Goal: Task Accomplishment & Management: Use online tool/utility

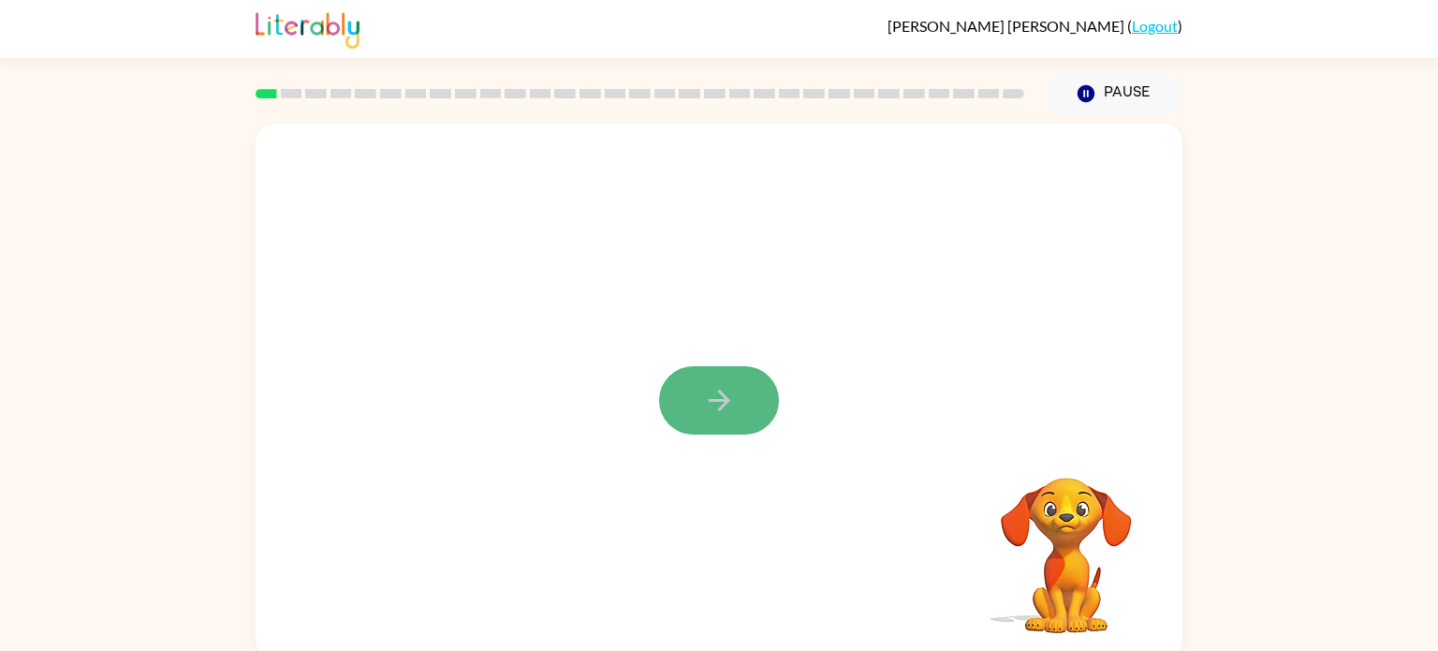
click at [724, 406] on icon "button" at bounding box center [719, 400] width 33 height 33
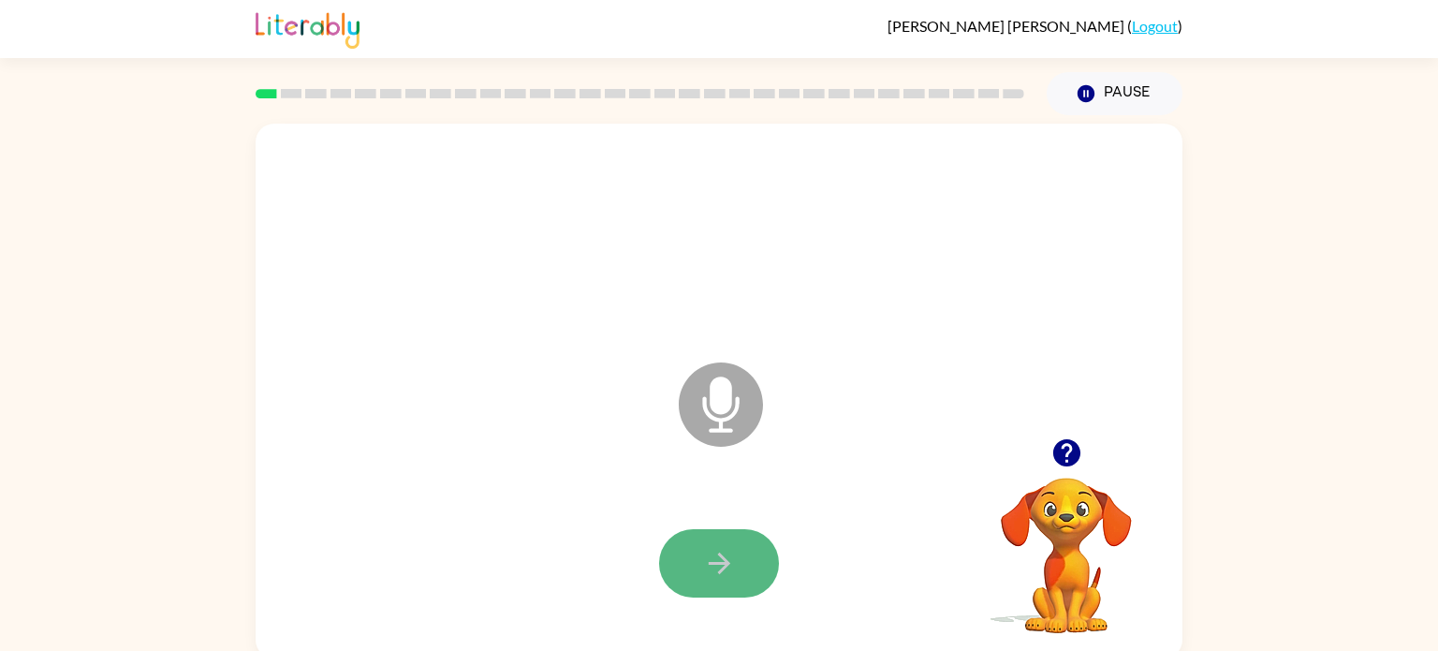
click at [681, 553] on button "button" at bounding box center [719, 563] width 120 height 68
click at [687, 565] on button "button" at bounding box center [719, 563] width 120 height 68
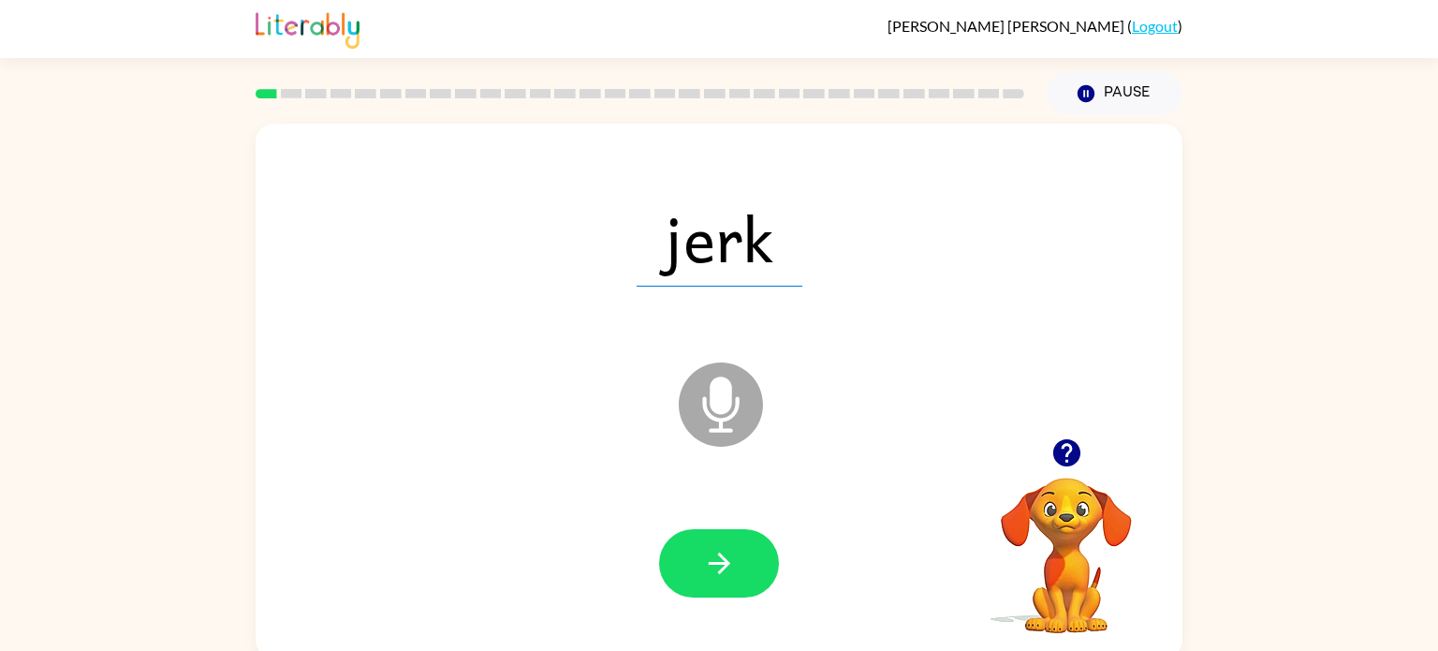
click at [687, 565] on button "button" at bounding box center [719, 563] width 120 height 68
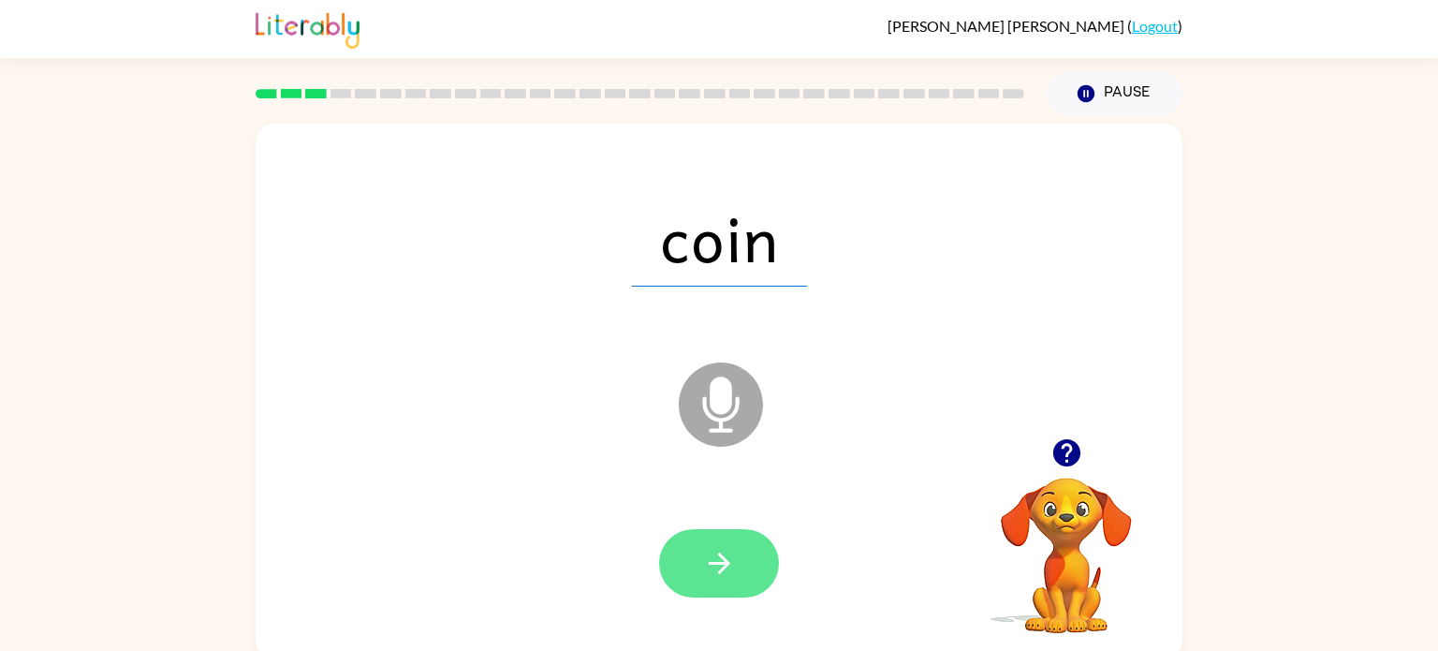
click at [689, 569] on button "button" at bounding box center [719, 563] width 120 height 68
click at [692, 575] on button "button" at bounding box center [719, 563] width 120 height 68
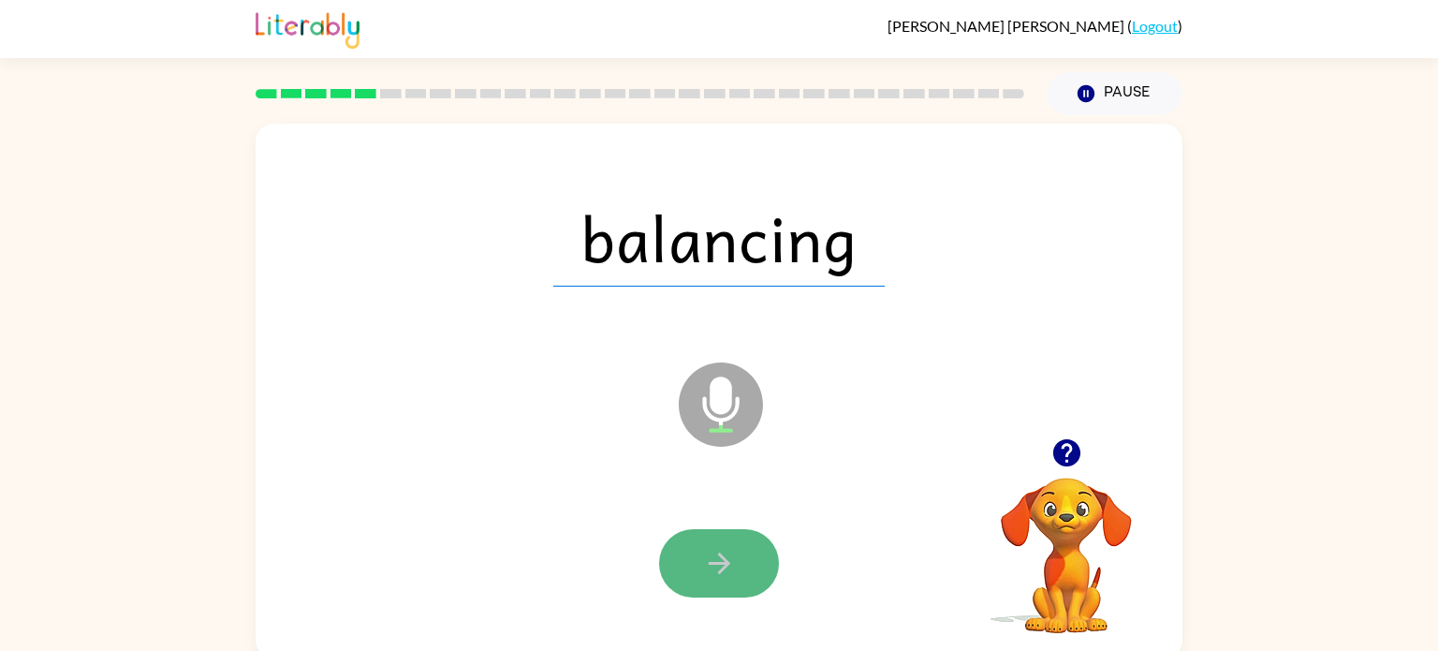
click at [694, 576] on button "button" at bounding box center [719, 563] width 120 height 68
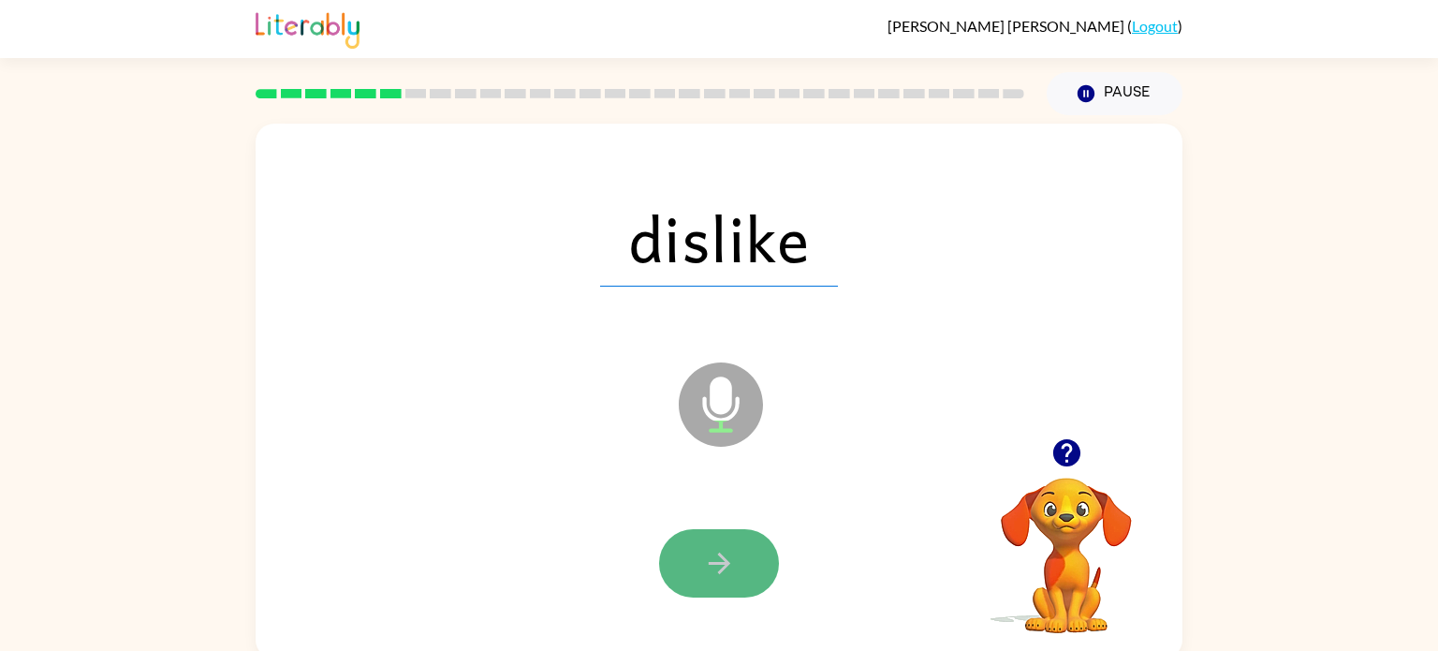
click at [702, 589] on button "button" at bounding box center [719, 563] width 120 height 68
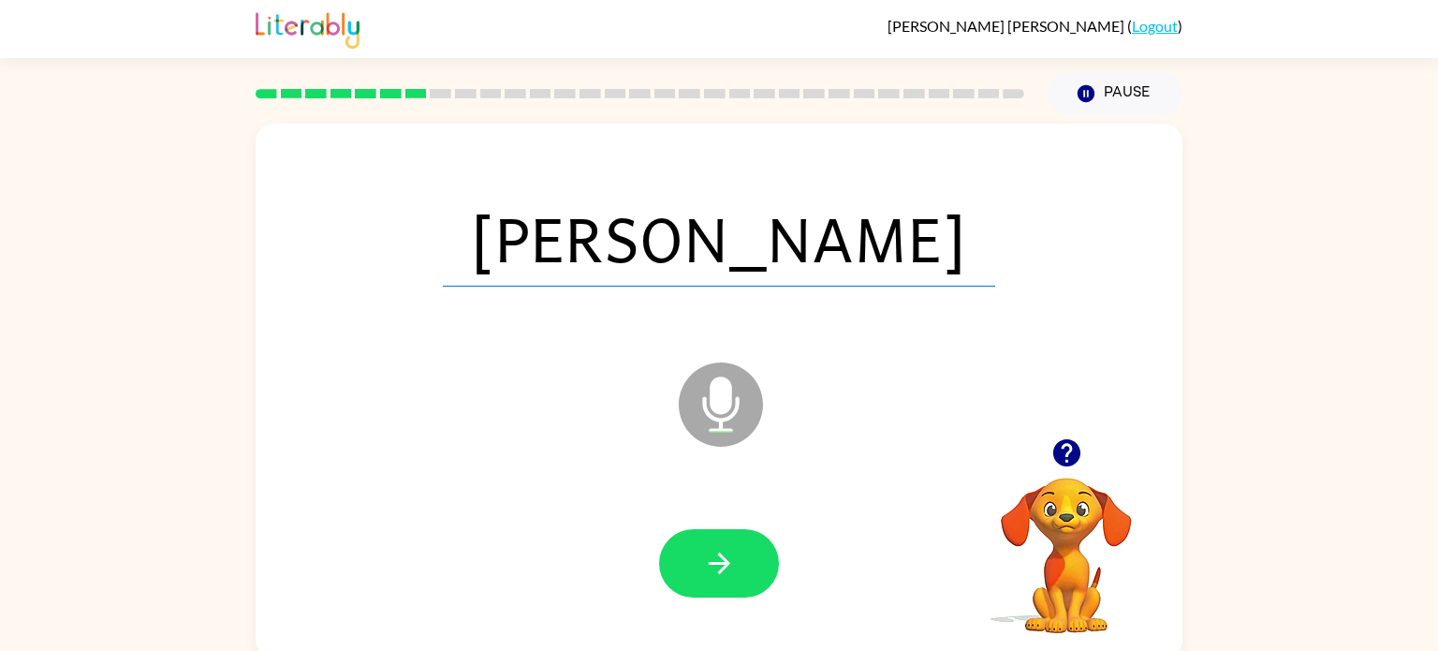
click at [696, 561] on button "button" at bounding box center [719, 563] width 120 height 68
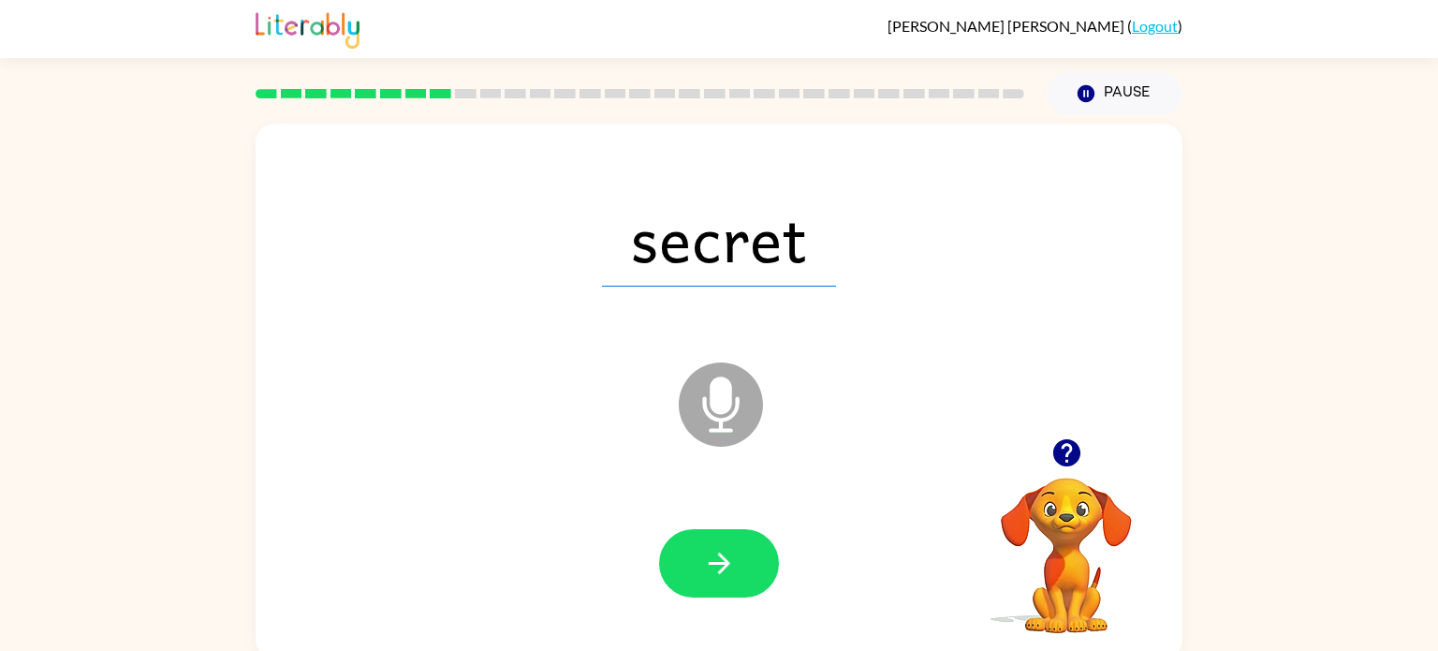
click at [696, 561] on button "button" at bounding box center [719, 563] width 120 height 68
click at [701, 566] on div at bounding box center [719, 563] width 120 height 68
click at [701, 566] on button "button" at bounding box center [719, 563] width 120 height 68
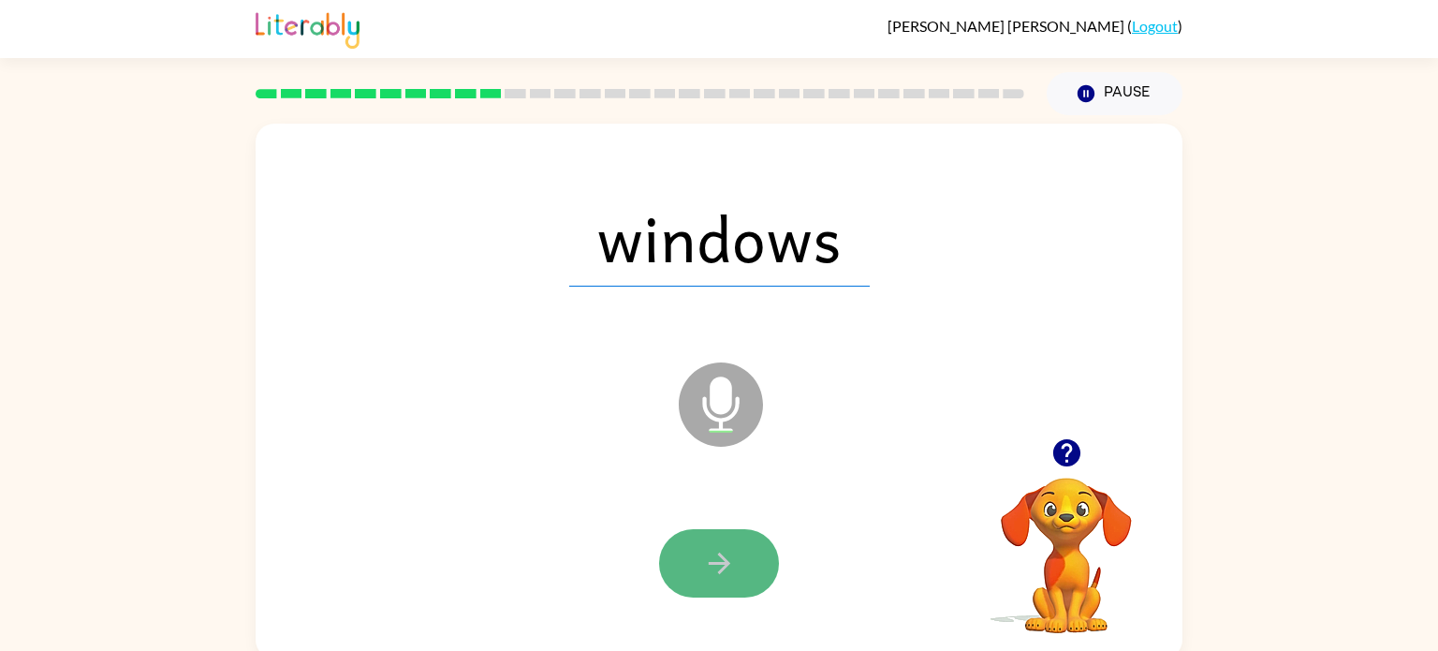
click at [703, 568] on icon "button" at bounding box center [719, 563] width 33 height 33
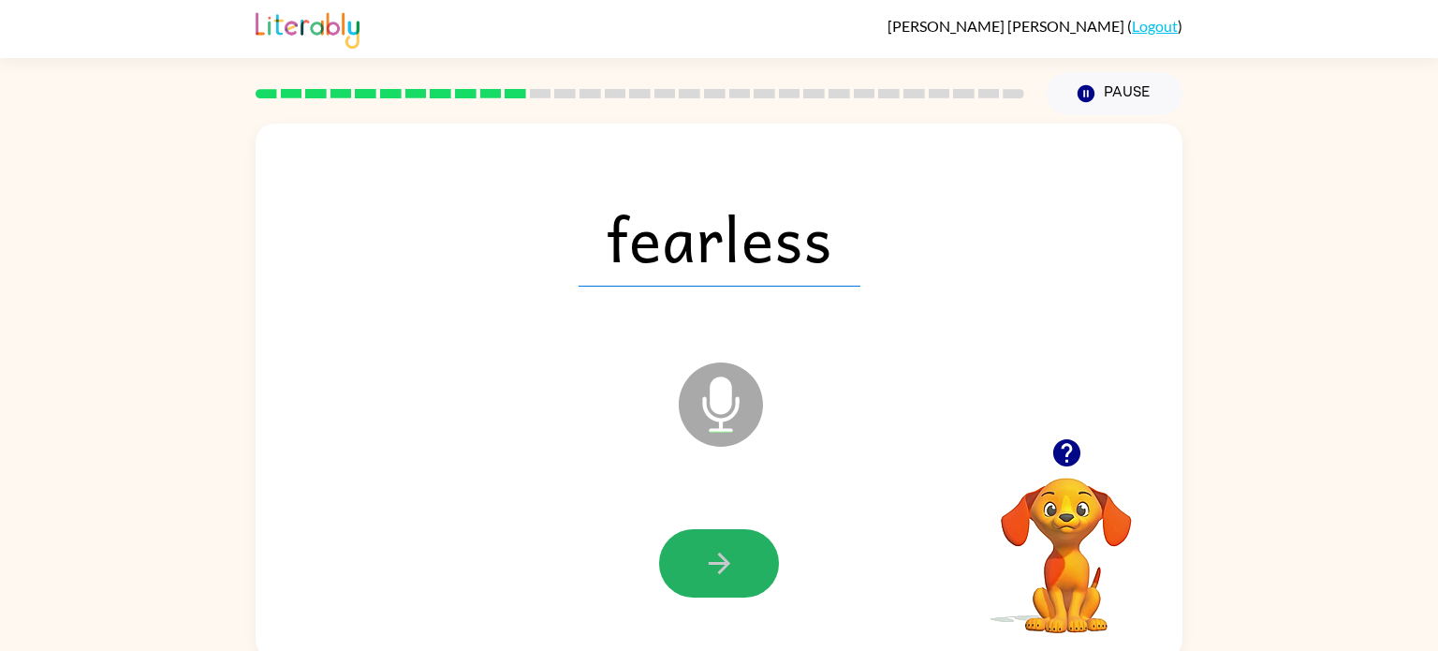
click at [703, 568] on icon "button" at bounding box center [719, 563] width 33 height 33
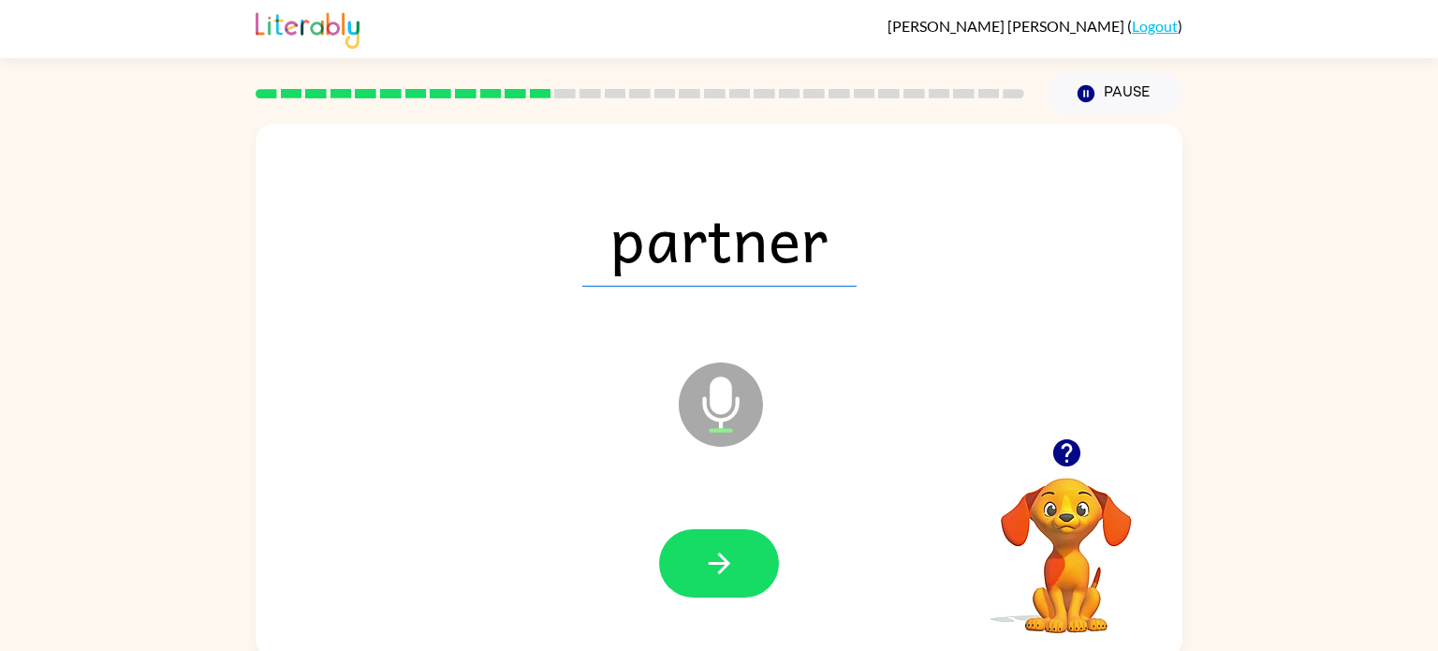
click at [725, 600] on div at bounding box center [719, 564] width 890 height 154
click at [719, 579] on icon "button" at bounding box center [719, 563] width 33 height 33
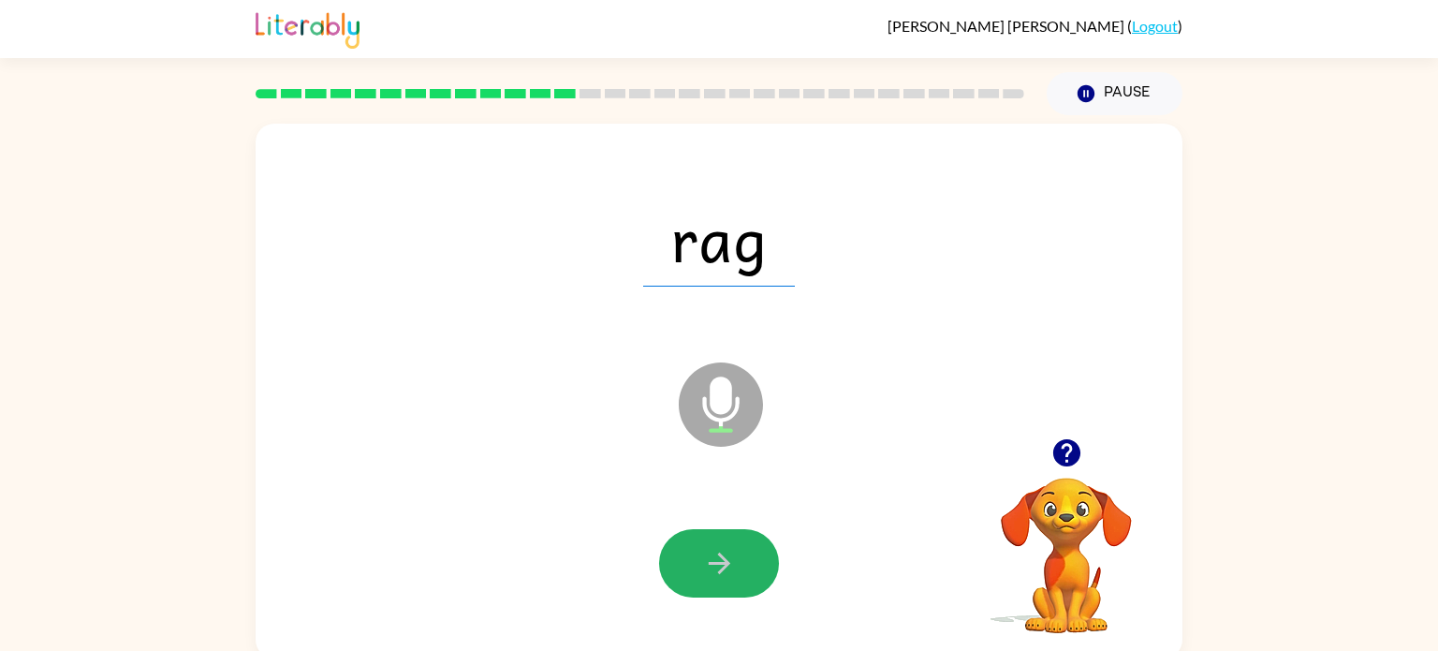
click at [719, 579] on icon "button" at bounding box center [719, 563] width 33 height 33
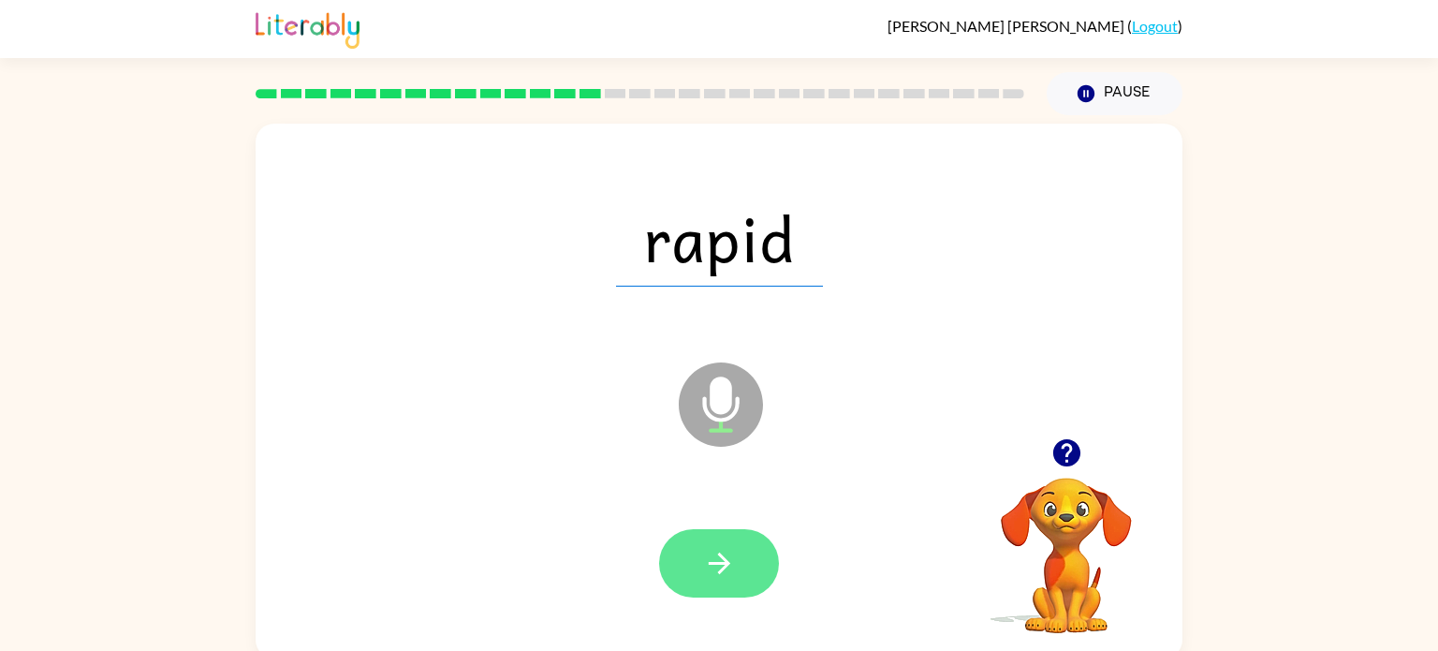
click at [726, 586] on button "button" at bounding box center [719, 563] width 120 height 68
click at [726, 586] on div at bounding box center [719, 563] width 120 height 68
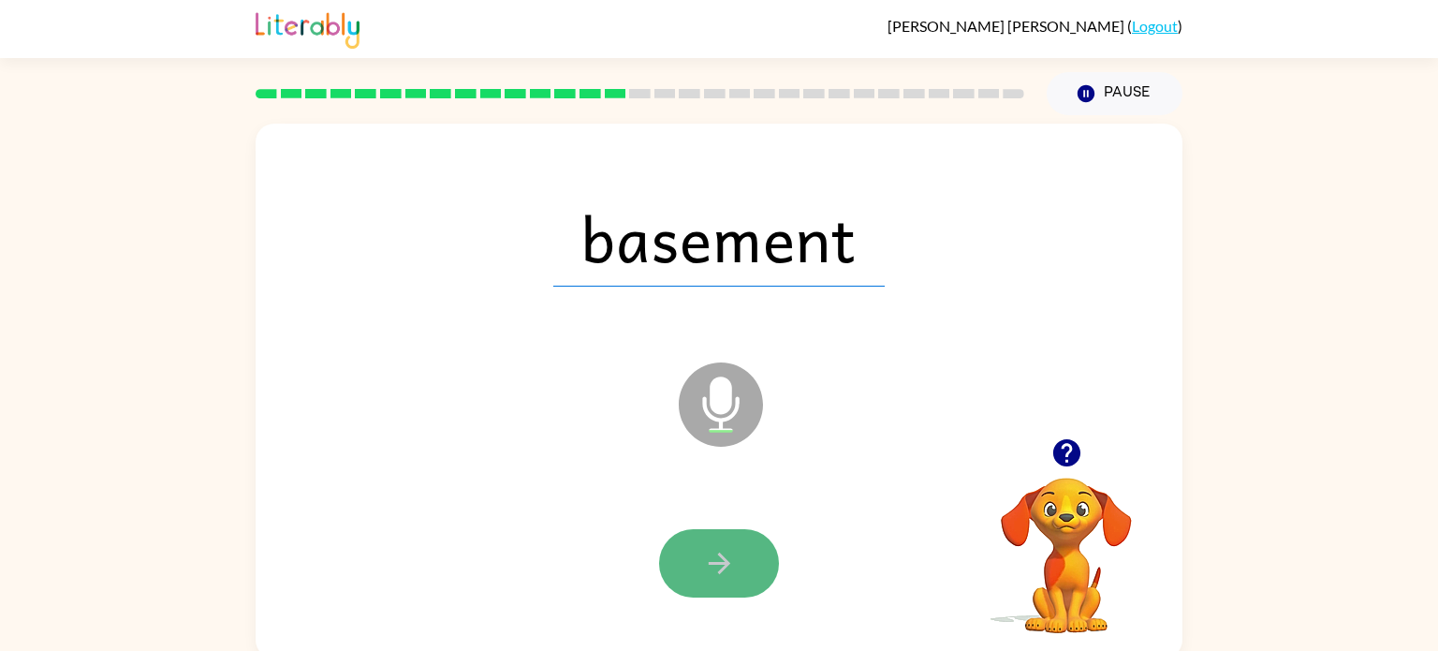
click at [718, 564] on icon "button" at bounding box center [719, 564] width 22 height 22
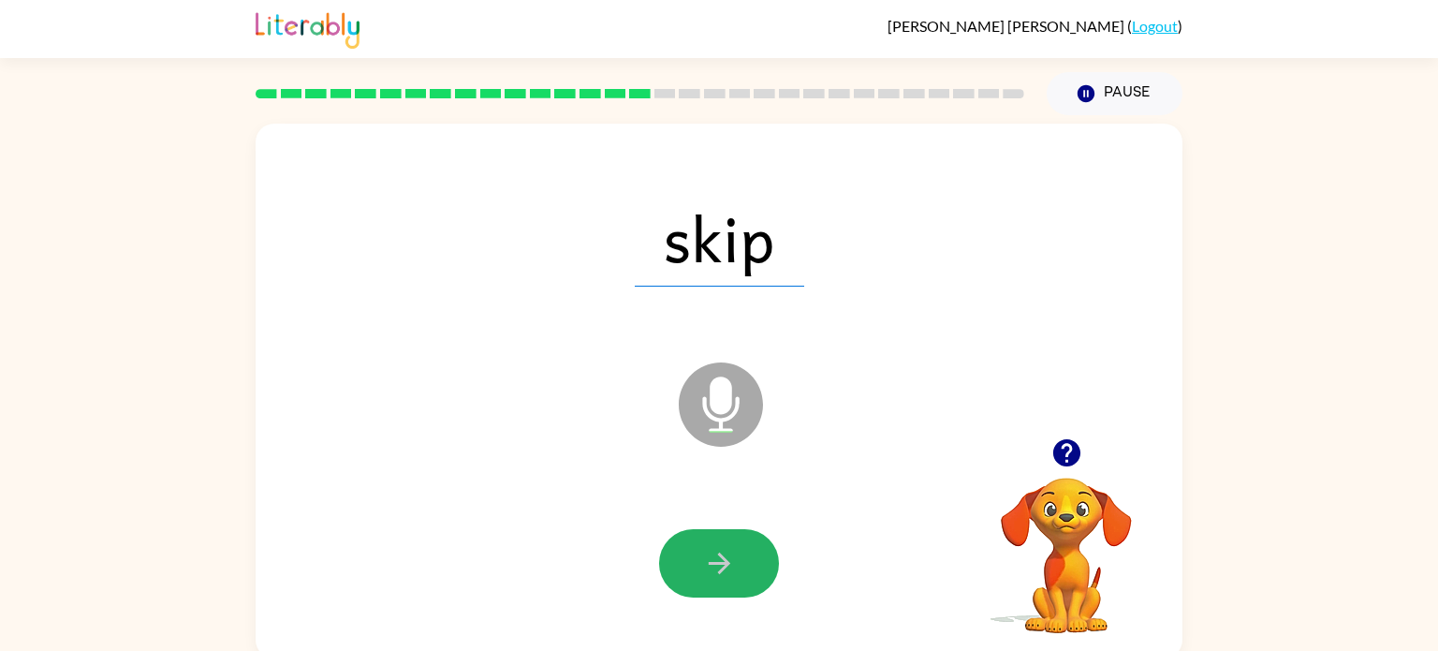
click at [718, 564] on icon "button" at bounding box center [719, 564] width 22 height 22
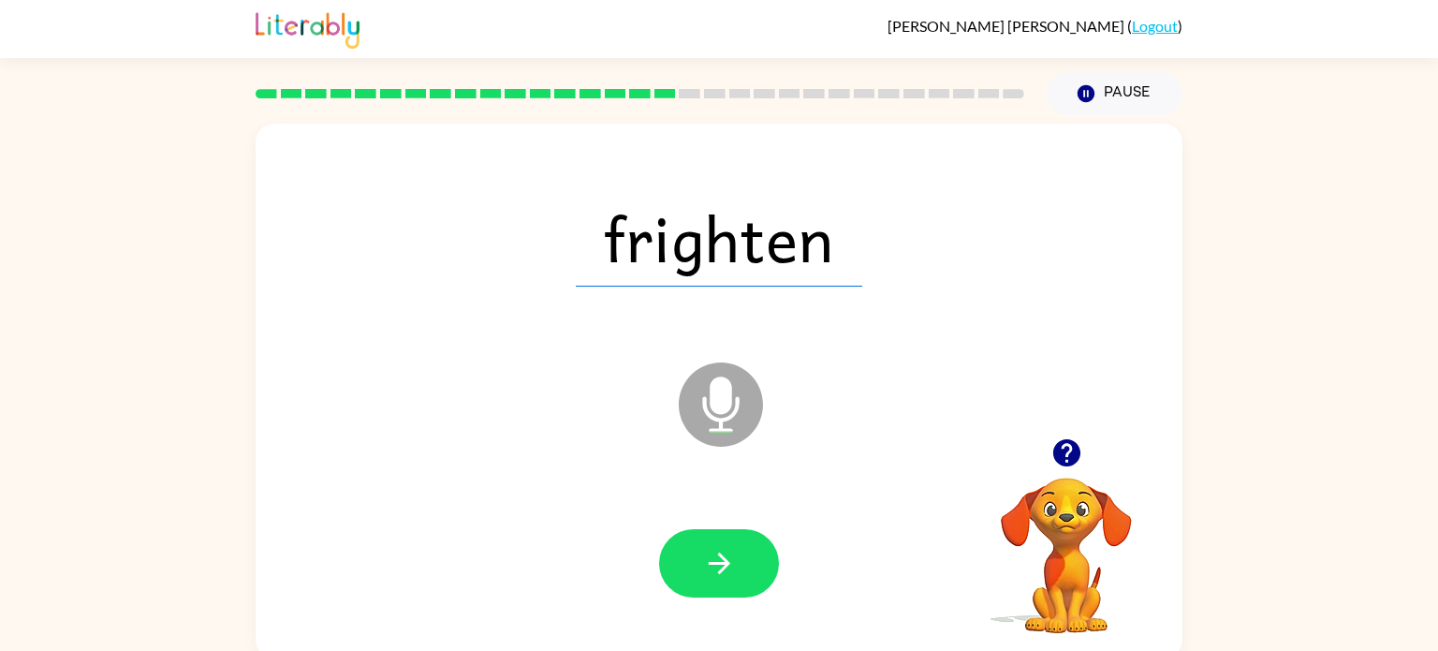
click at [718, 564] on icon "button" at bounding box center [719, 564] width 22 height 22
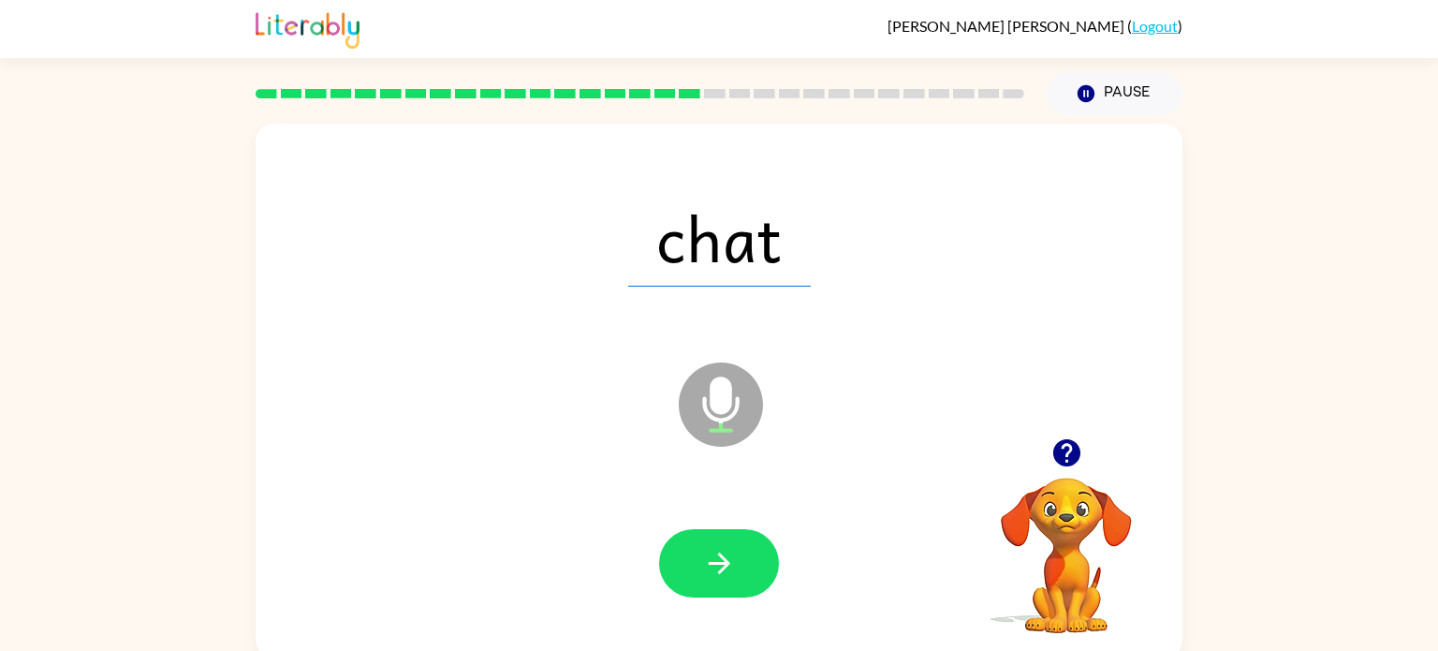
click at [718, 564] on icon "button" at bounding box center [719, 564] width 22 height 22
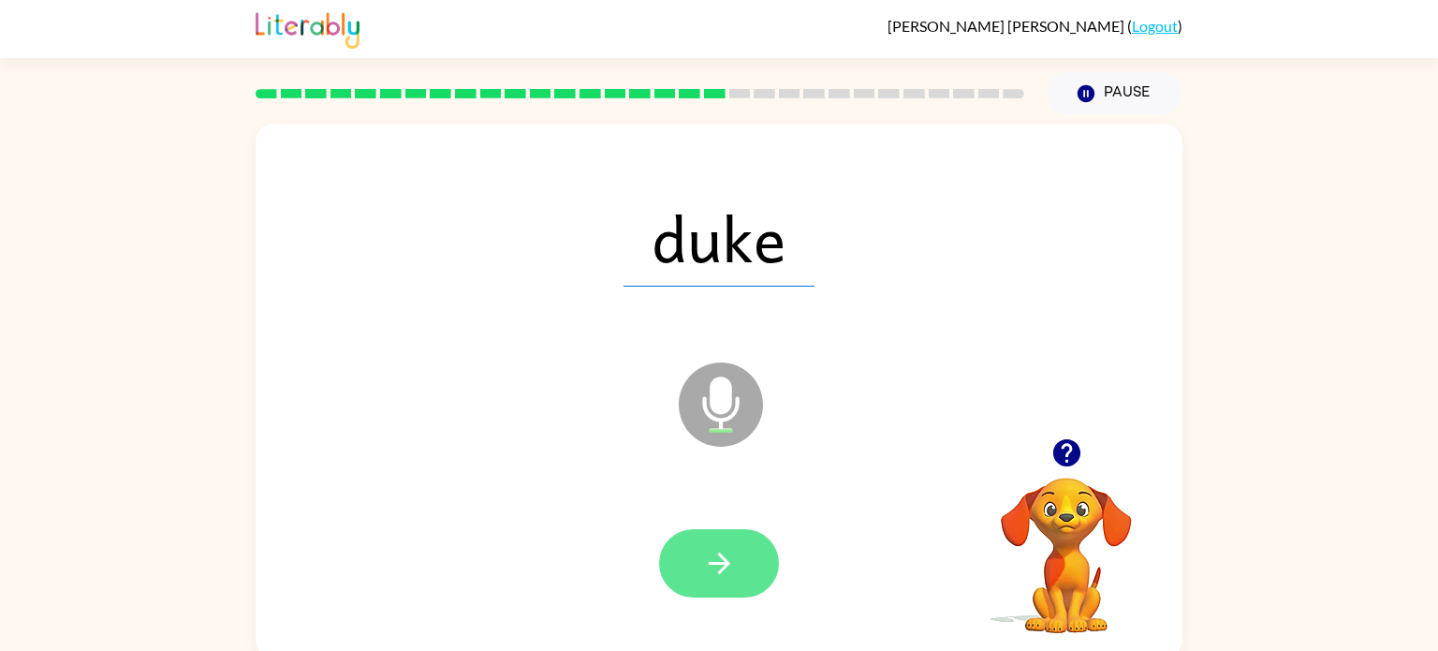
click at [720, 567] on icon "button" at bounding box center [719, 563] width 33 height 33
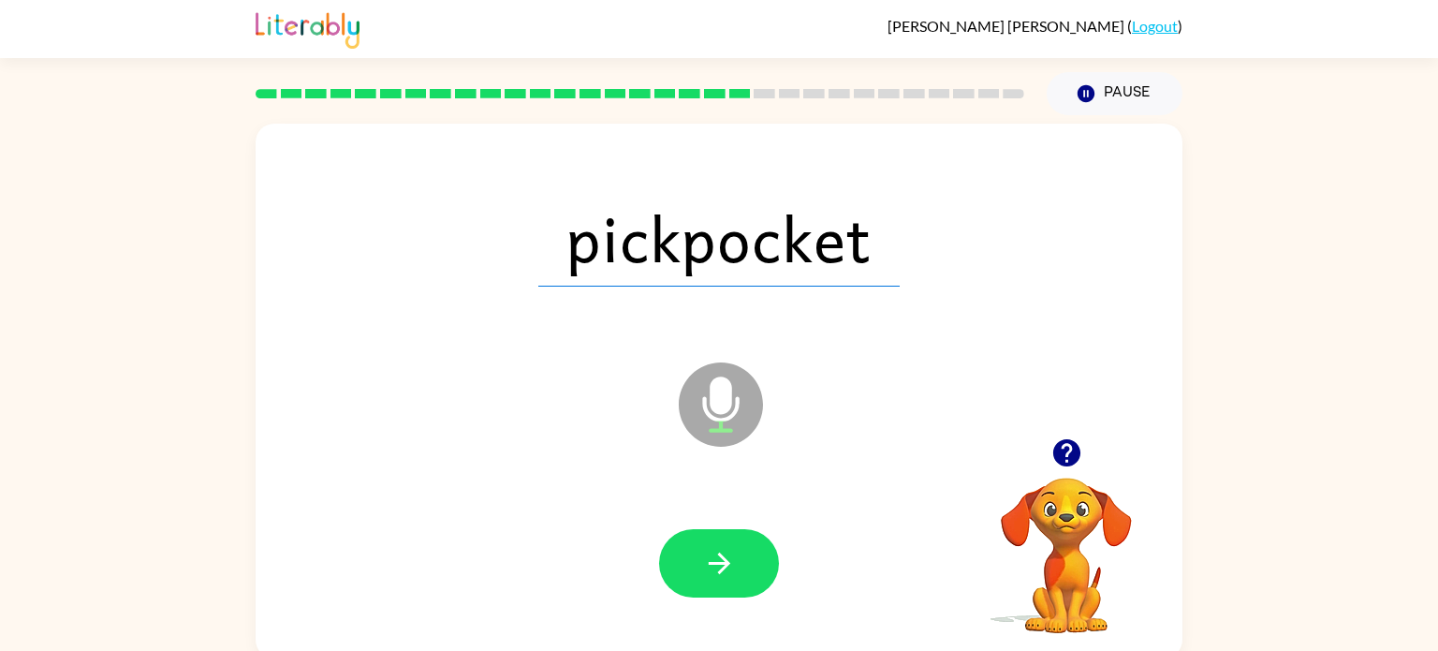
click at [720, 567] on icon "button" at bounding box center [719, 563] width 33 height 33
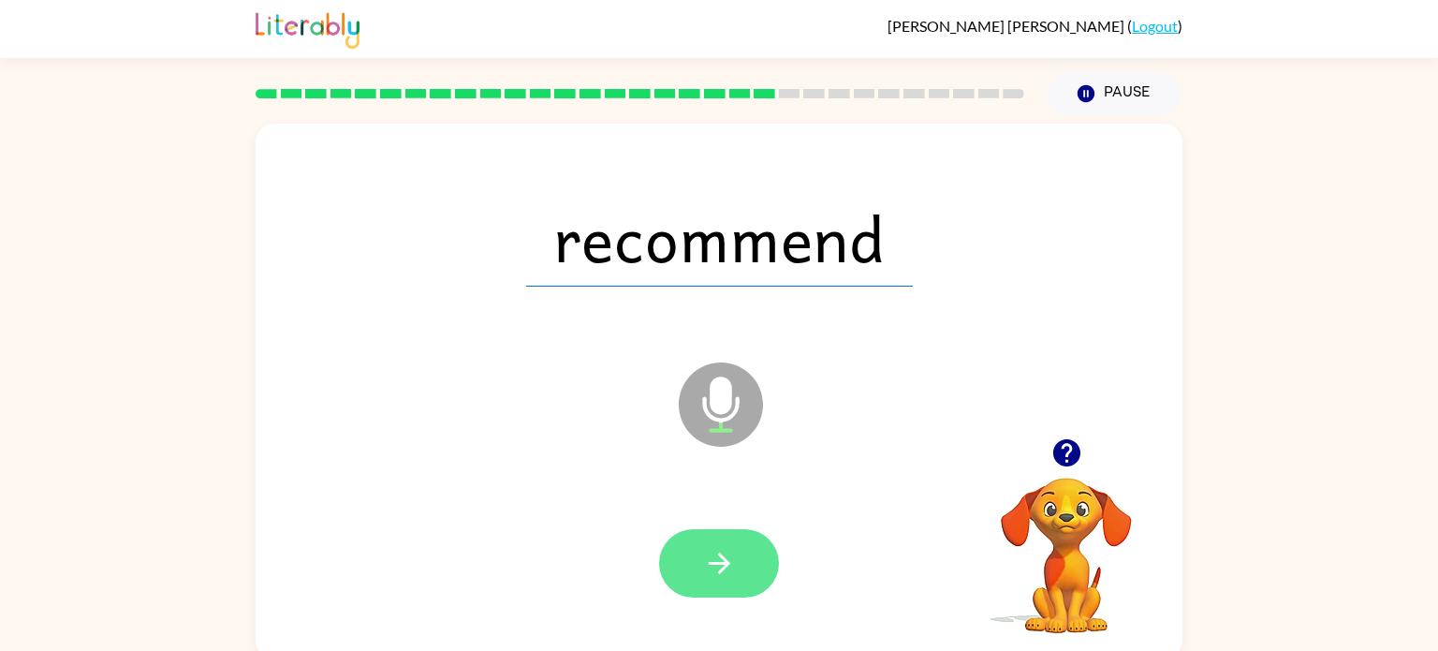
click at [724, 570] on icon "button" at bounding box center [719, 563] width 33 height 33
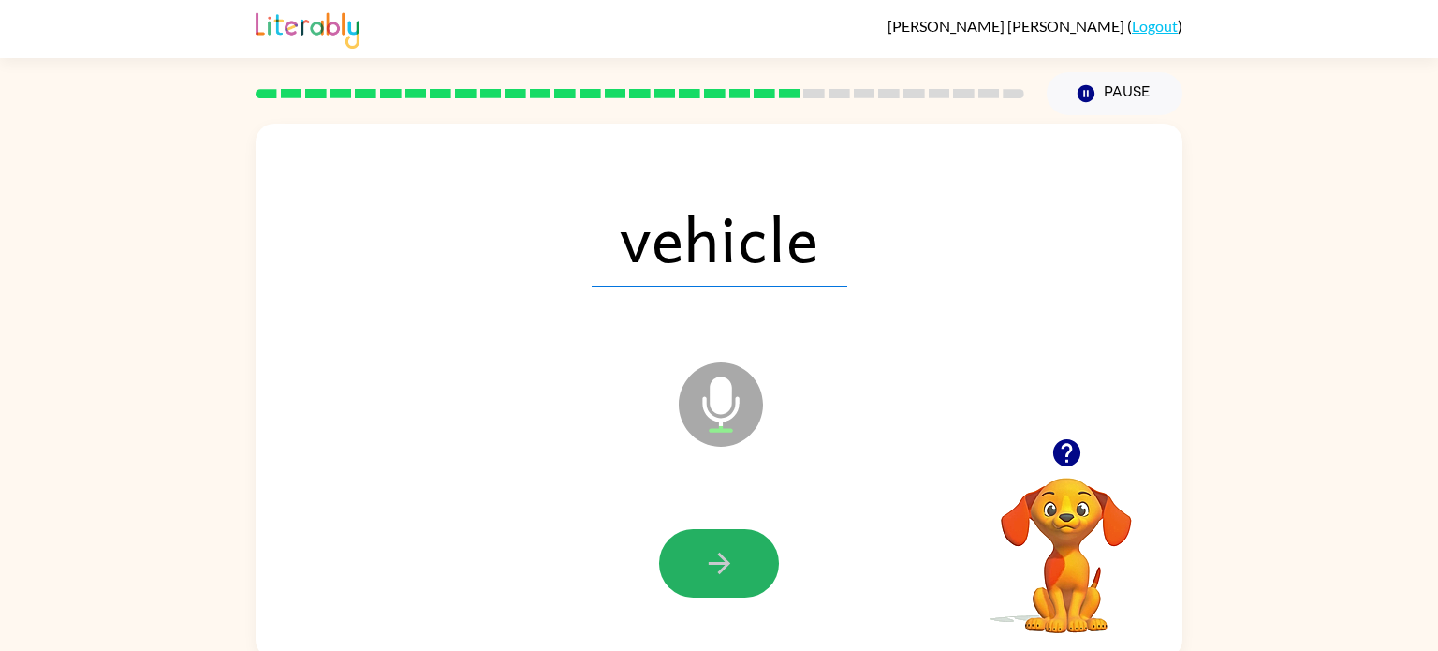
click at [722, 554] on icon "button" at bounding box center [719, 563] width 33 height 33
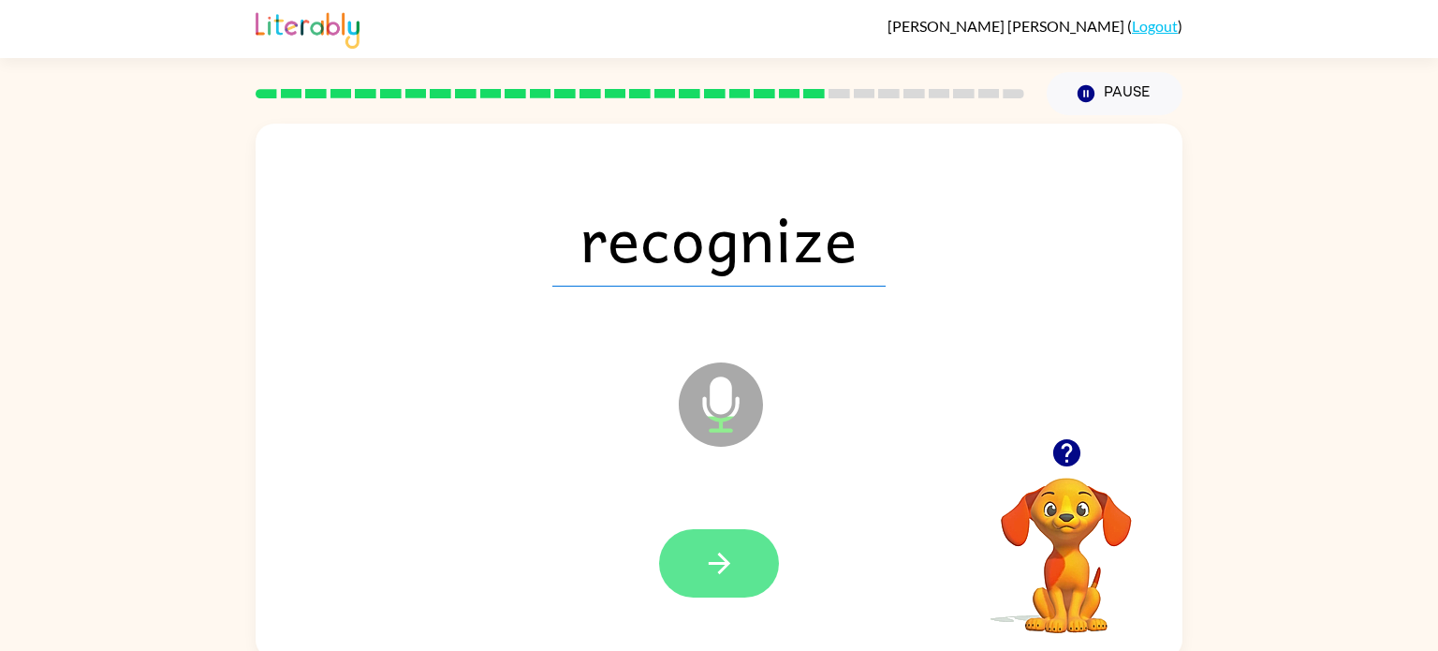
click at [722, 555] on icon "button" at bounding box center [719, 563] width 33 height 33
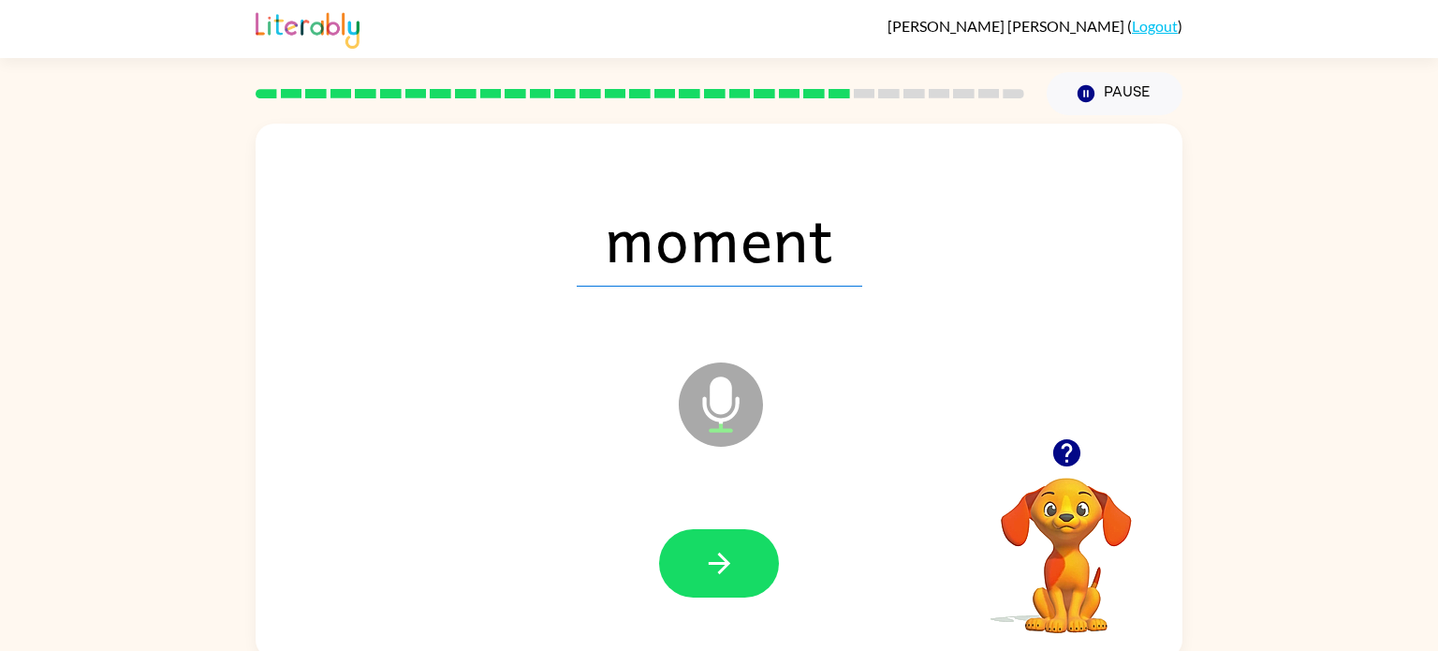
click at [722, 555] on icon "button" at bounding box center [719, 563] width 33 height 33
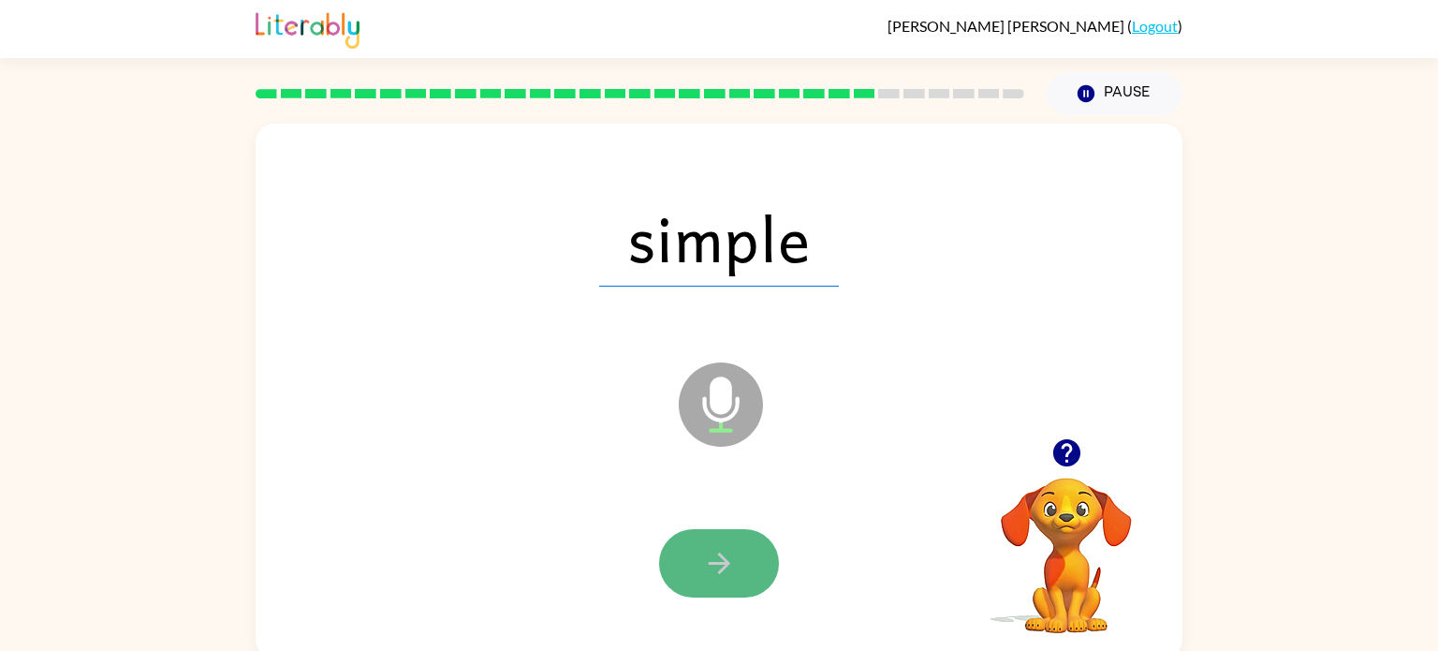
click at [727, 559] on icon "button" at bounding box center [719, 563] width 33 height 33
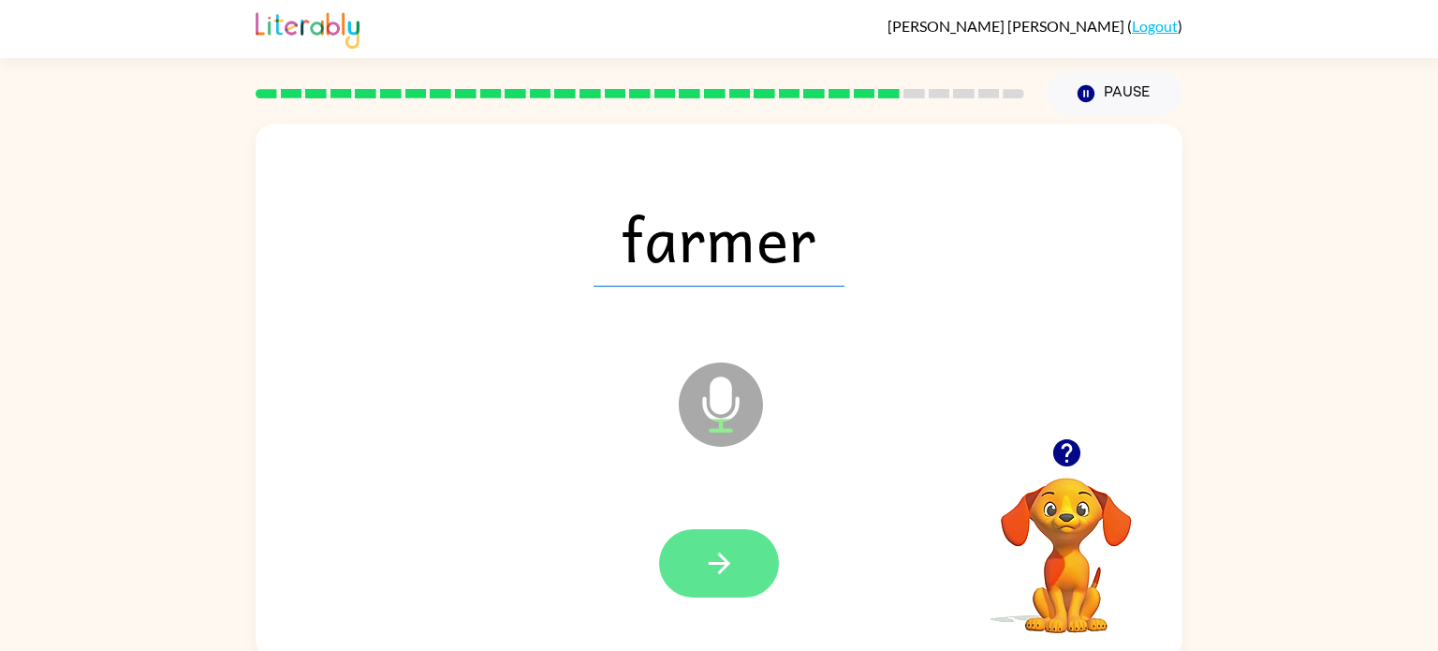
click at [729, 562] on icon "button" at bounding box center [719, 563] width 33 height 33
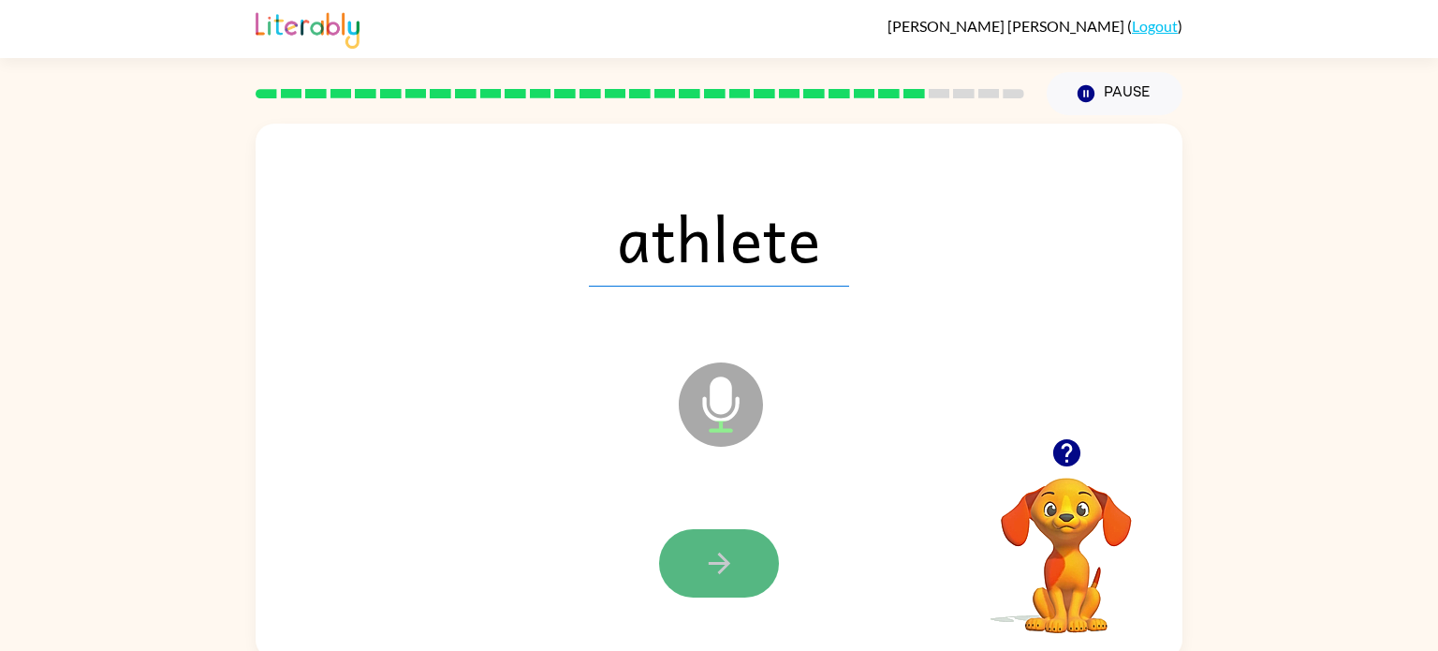
click at [742, 573] on button "button" at bounding box center [719, 563] width 120 height 68
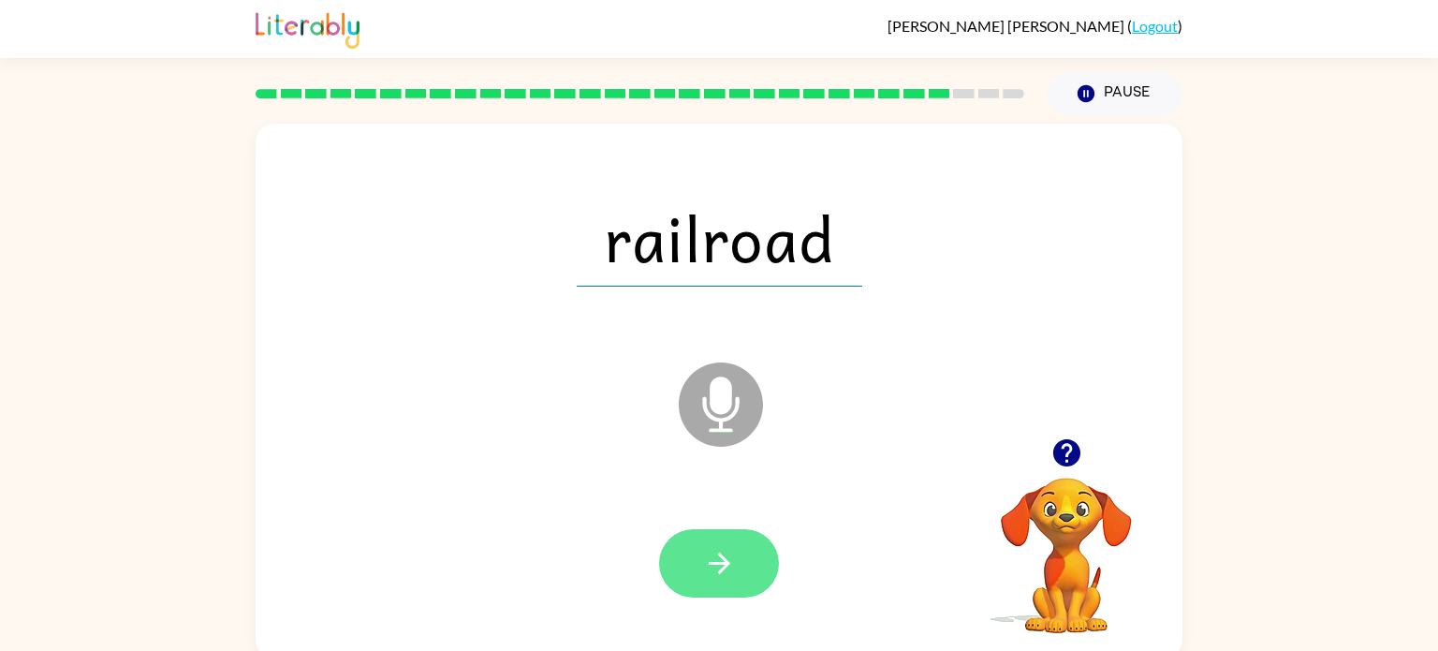
click at [754, 577] on button "button" at bounding box center [719, 563] width 120 height 68
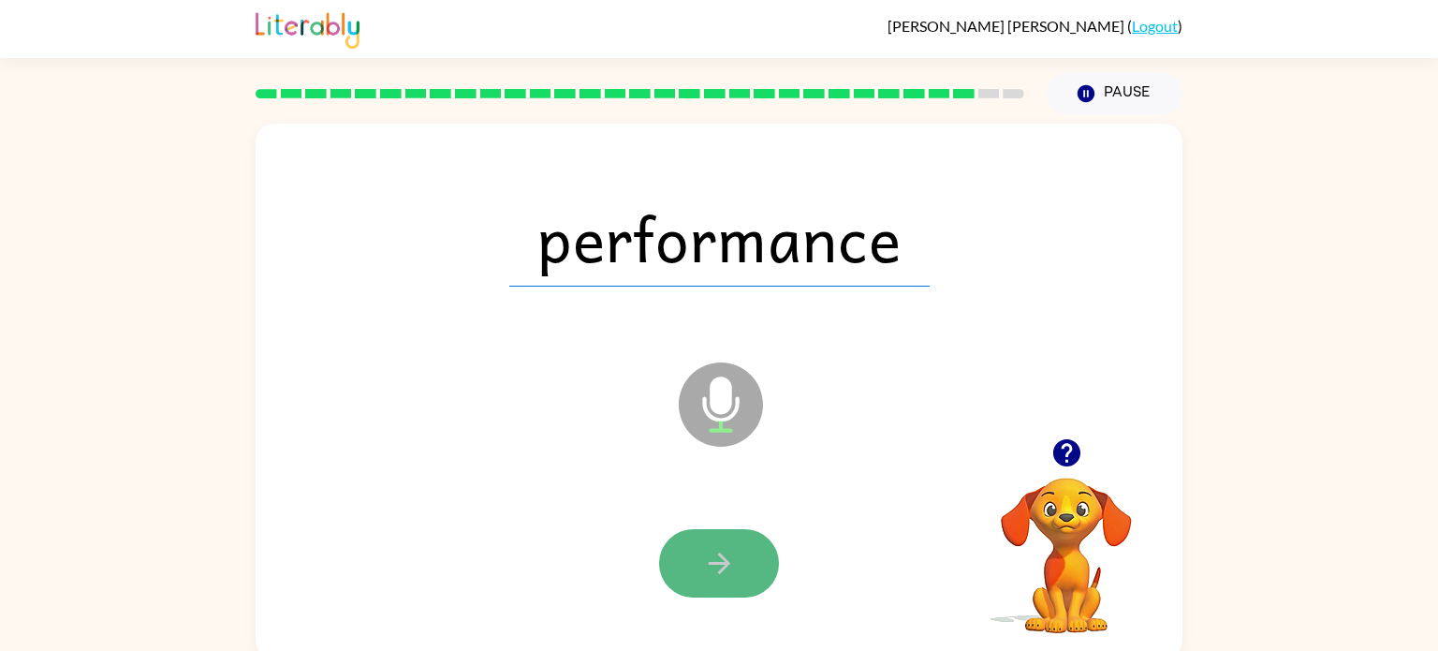
click at [758, 582] on button "button" at bounding box center [719, 563] width 120 height 68
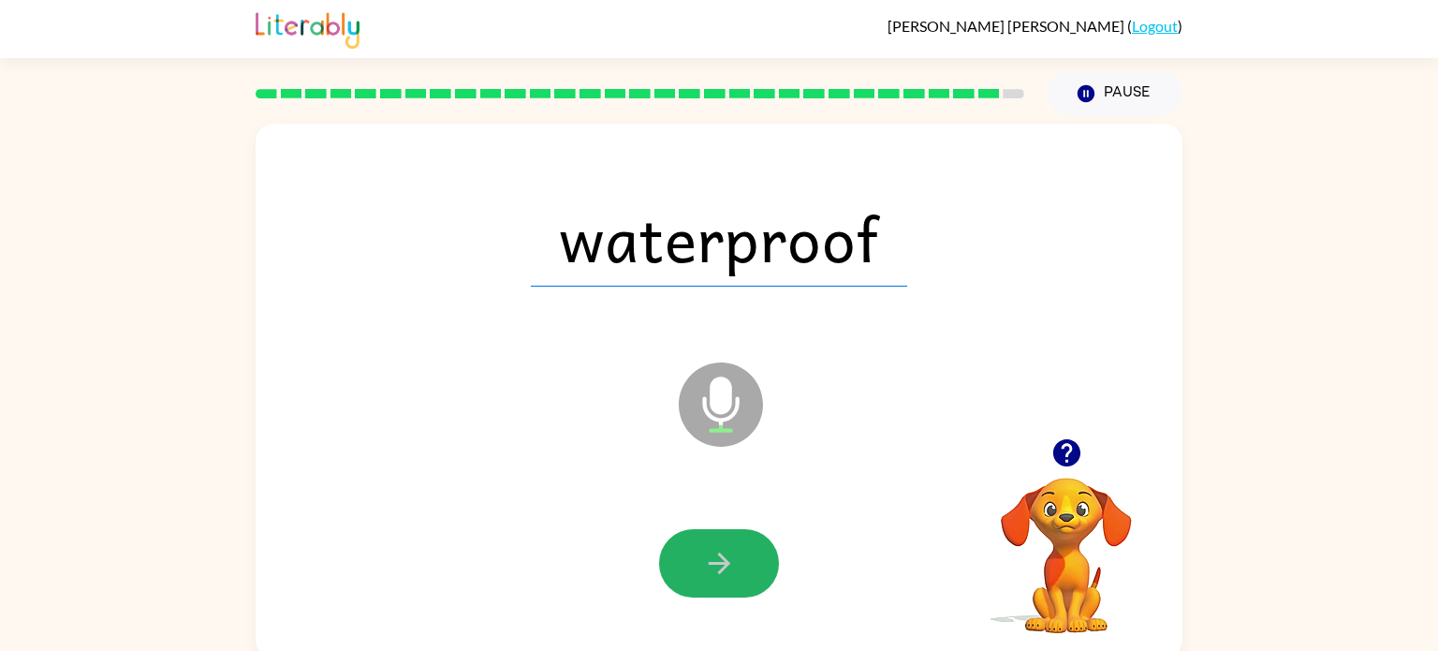
click at [758, 582] on button "button" at bounding box center [719, 563] width 120 height 68
